Goal: Task Accomplishment & Management: Use online tool/utility

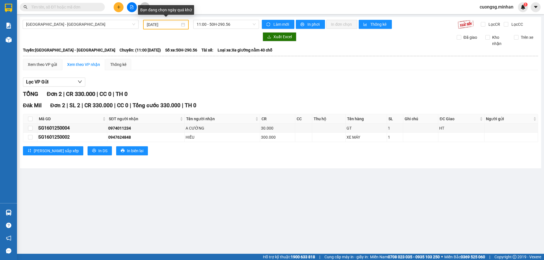
click at [152, 24] on input "16/01/2025" at bounding box center [163, 25] width 33 height 6
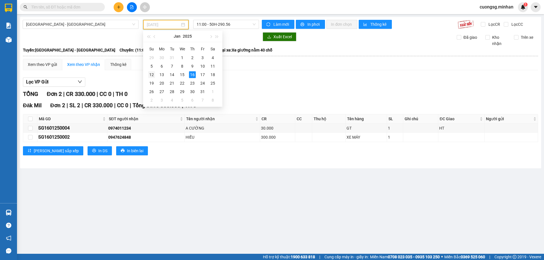
click at [152, 75] on div "12" at bounding box center [151, 74] width 7 height 7
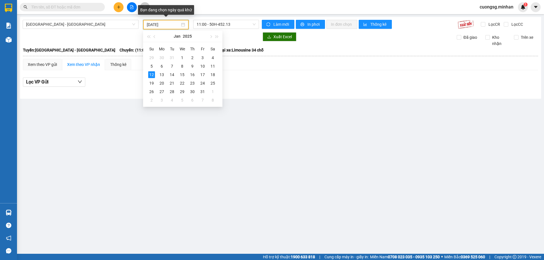
click at [156, 25] on input "12/01/2025" at bounding box center [163, 25] width 33 height 6
click at [212, 37] on span "button" at bounding box center [210, 36] width 3 height 3
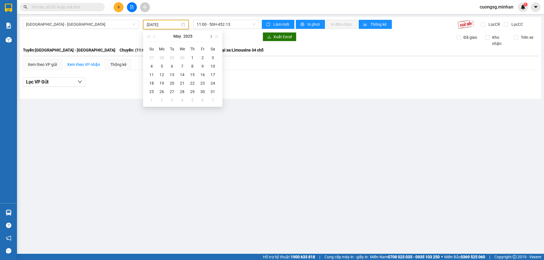
click at [212, 37] on span "button" at bounding box center [210, 36] width 3 height 3
click at [174, 75] on div "12" at bounding box center [172, 74] width 7 height 7
type input "[DATE]"
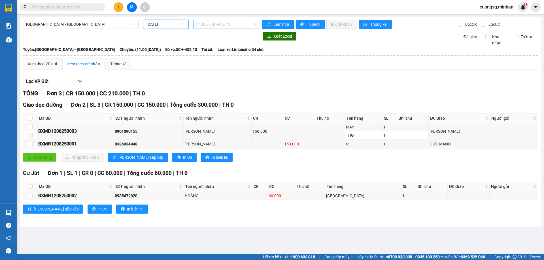
click at [207, 27] on span "11:00 - 50H-452.13" at bounding box center [226, 24] width 59 height 9
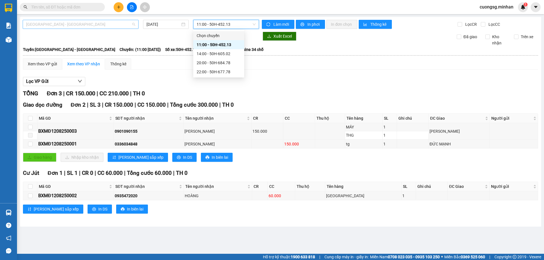
click at [96, 26] on span "Sài Gòn - Đắk Nông" at bounding box center [80, 24] width 109 height 9
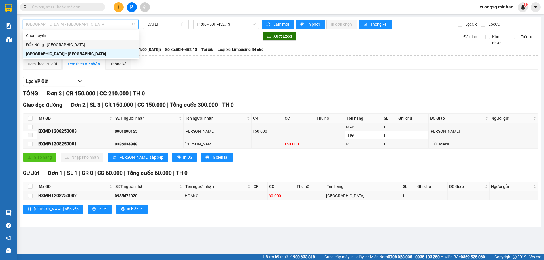
click at [71, 44] on div "Đắk Nông - [GEOGRAPHIC_DATA]" at bounding box center [80, 45] width 109 height 6
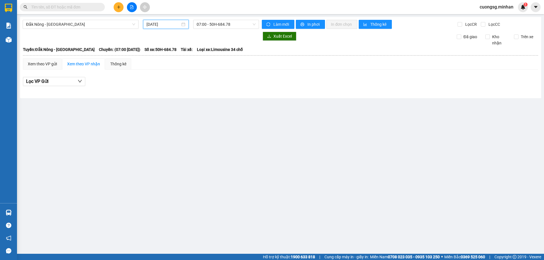
click at [157, 24] on input "[DATE]" at bounding box center [164, 24] width 34 height 6
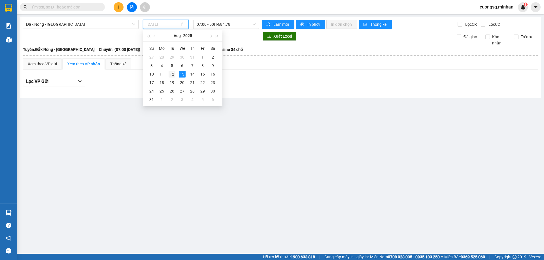
click at [173, 73] on div "12" at bounding box center [172, 74] width 7 height 7
type input "[DATE]"
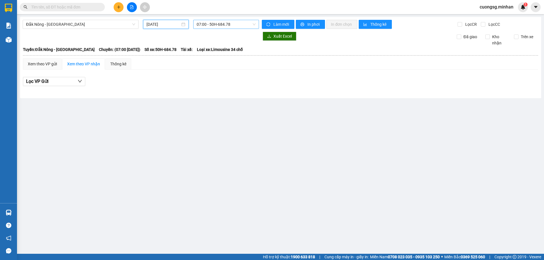
click at [221, 22] on span "07:00 - 50H-684.78" at bounding box center [226, 24] width 59 height 9
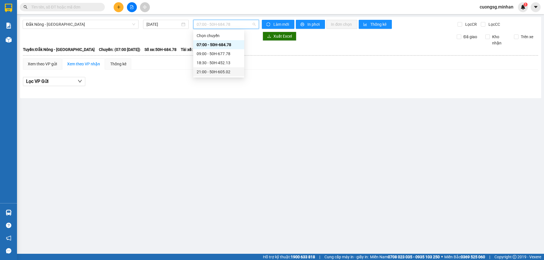
click at [217, 71] on div "21:00 - 50H-605.02" at bounding box center [219, 72] width 44 height 6
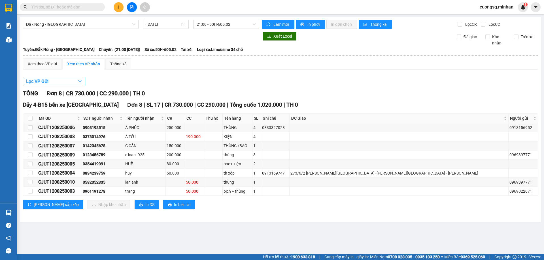
click at [75, 82] on button "Lọc VP Gửi" at bounding box center [54, 81] width 62 height 9
click at [189, 72] on div "Xem theo VP gửi Xem theo VP nhận Thống kê Lọc VP Gửi TỔNG Đơn 8 | CR 730.000 |…" at bounding box center [280, 137] width 515 height 158
click at [145, 204] on span "In DS" at bounding box center [149, 205] width 9 height 6
click at [28, 121] on input "checkbox" at bounding box center [30, 118] width 5 height 5
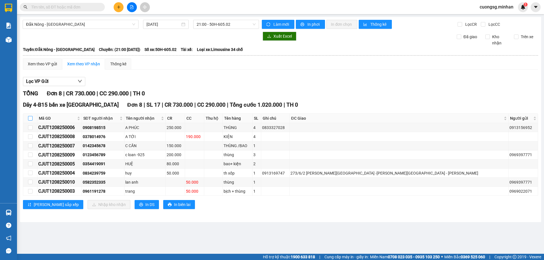
checkbox input "true"
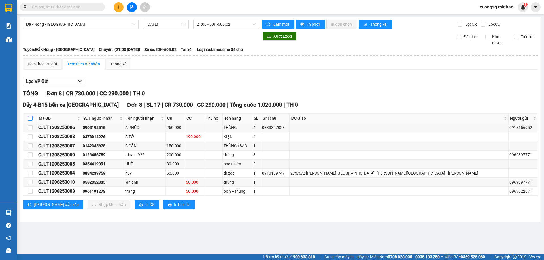
checkbox input "true"
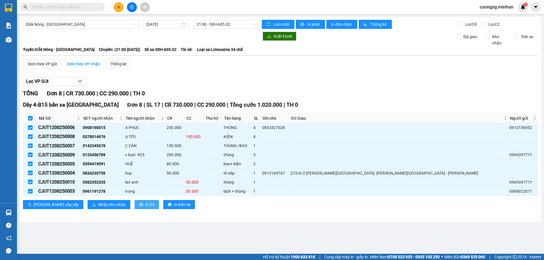
click at [139, 205] on icon "printer" at bounding box center [141, 205] width 4 height 4
click at [98, 206] on span "Nhập kho nhận" at bounding box center [111, 205] width 27 height 6
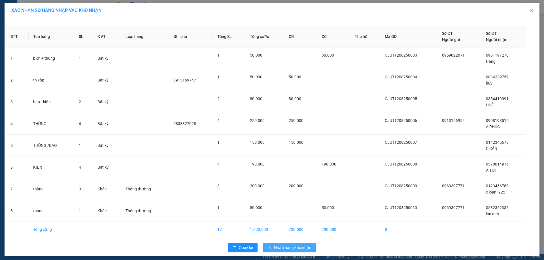
click at [286, 247] on span "Nhập hàng kho nhận" at bounding box center [292, 248] width 37 height 6
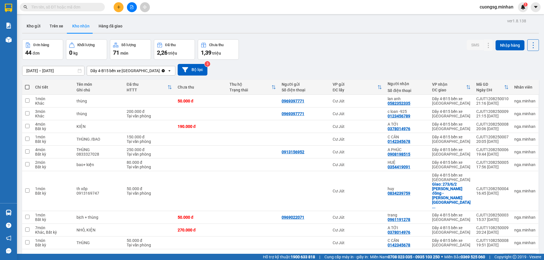
click at [131, 5] on icon "file-add" at bounding box center [131, 7] width 3 height 4
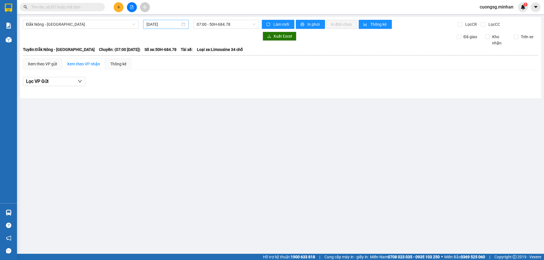
click at [173, 22] on input "[DATE]" at bounding box center [164, 24] width 34 height 6
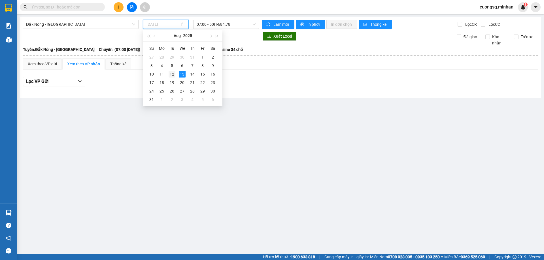
click at [172, 75] on div "12" at bounding box center [172, 74] width 7 height 7
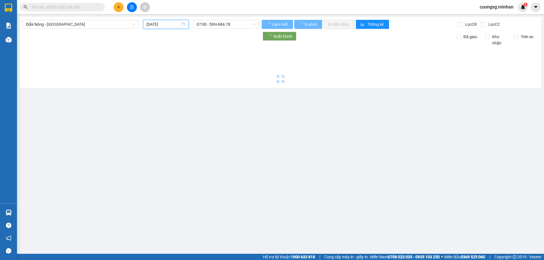
type input "[DATE]"
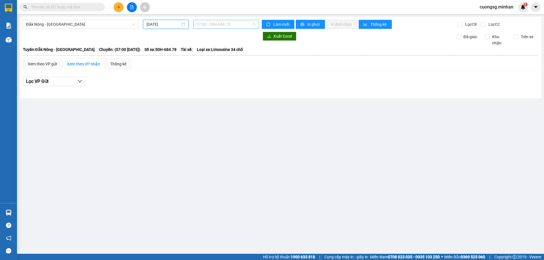
click at [218, 24] on span "07:00 - 50H-684.78" at bounding box center [226, 24] width 59 height 9
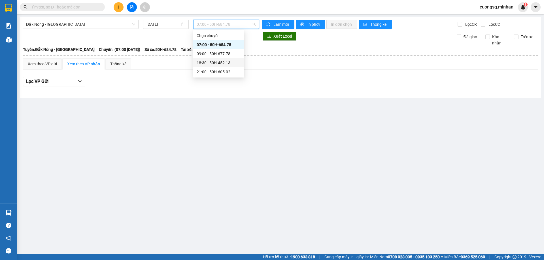
click at [220, 61] on div "18:30 - 50H-452.13" at bounding box center [219, 63] width 44 height 6
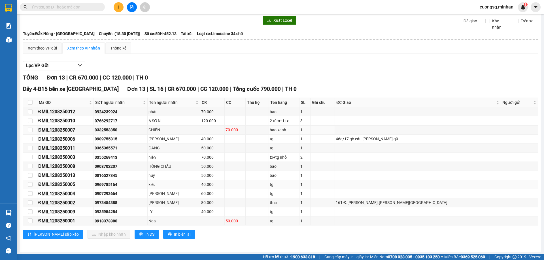
scroll to position [17, 0]
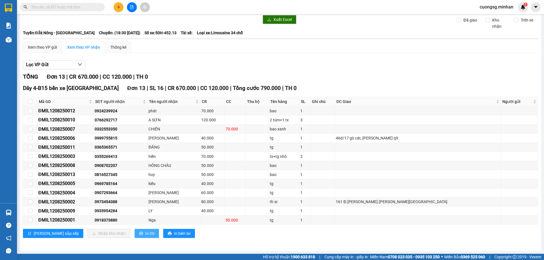
click at [145, 234] on span "In DS" at bounding box center [149, 234] width 9 height 6
click at [85, 252] on main "[GEOGRAPHIC_DATA] - [GEOGRAPHIC_DATA] [DATE] 18:30 - 50H-452.13 [PERSON_NAME] m…" at bounding box center [272, 127] width 544 height 254
click at [30, 102] on input "checkbox" at bounding box center [30, 101] width 5 height 5
checkbox input "true"
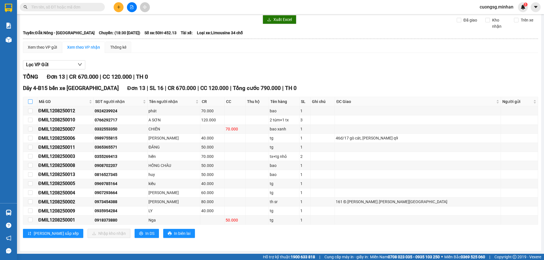
checkbox input "true"
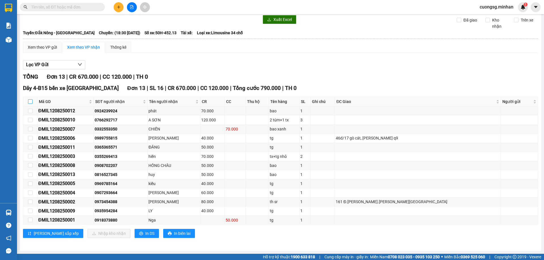
checkbox input "true"
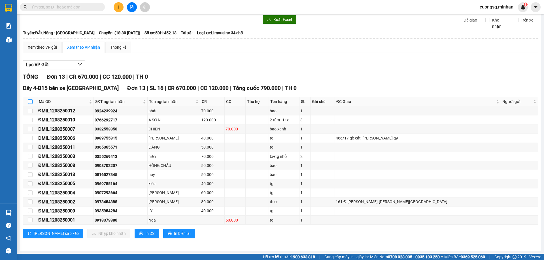
checkbox input "true"
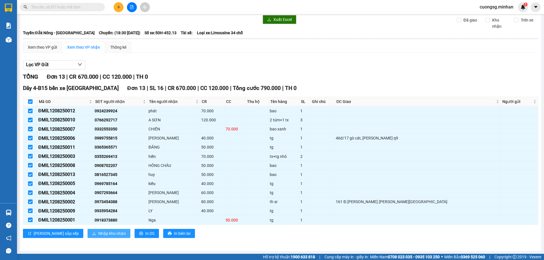
click at [98, 233] on span "Nhập kho nhận" at bounding box center [111, 234] width 27 height 6
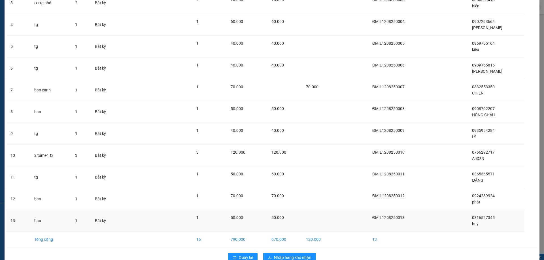
scroll to position [112, 0]
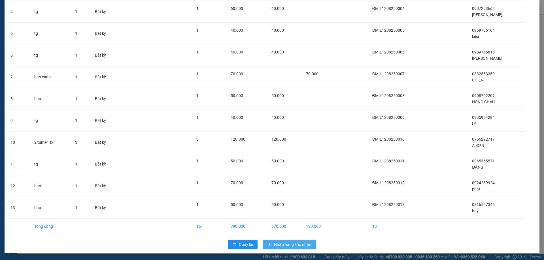
click at [285, 245] on span "Nhập hàng kho nhận" at bounding box center [292, 245] width 37 height 6
